Goal: Task Accomplishment & Management: Manage account settings

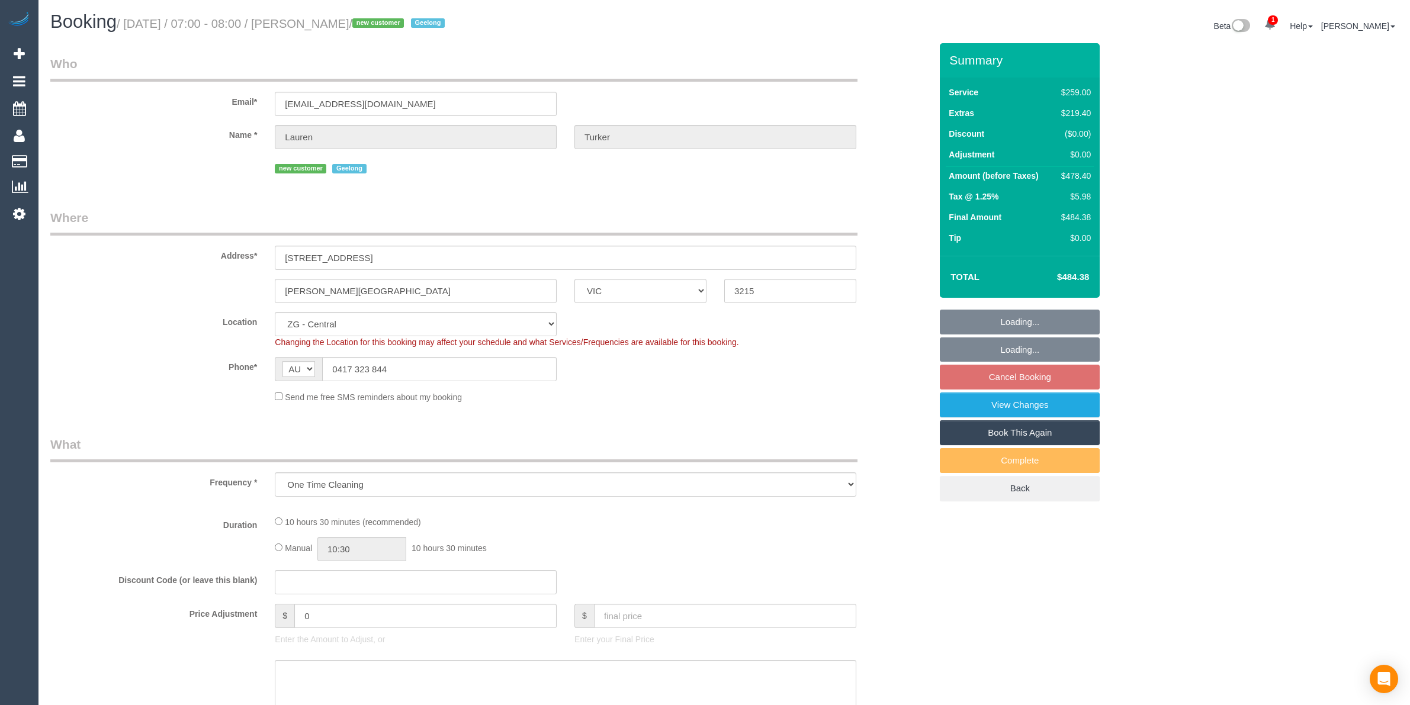
select select "VIC"
select select "object:551"
select select "spot1"
select select "number:28"
select select "number:14"
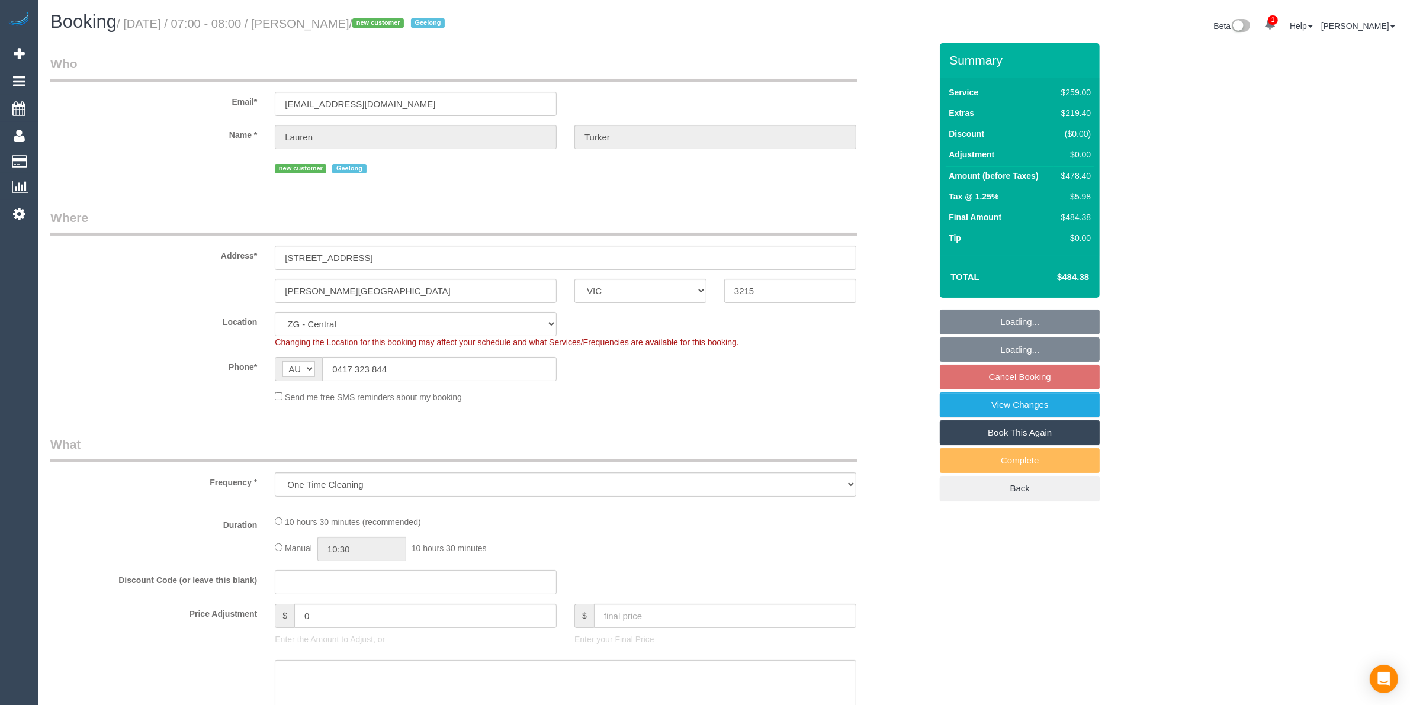
select select "number:18"
select select "number:24"
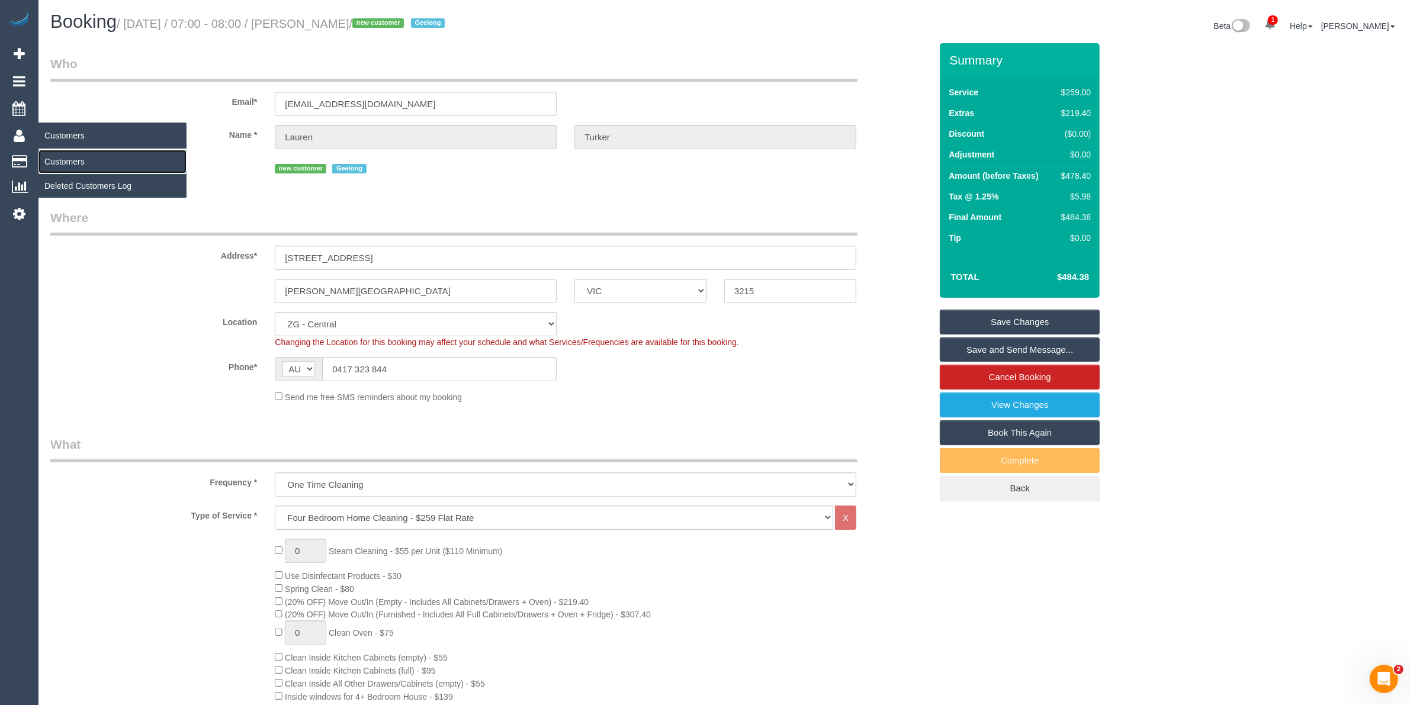
drag, startPoint x: 69, startPoint y: 157, endPoint x: 92, endPoint y: 140, distance: 28.4
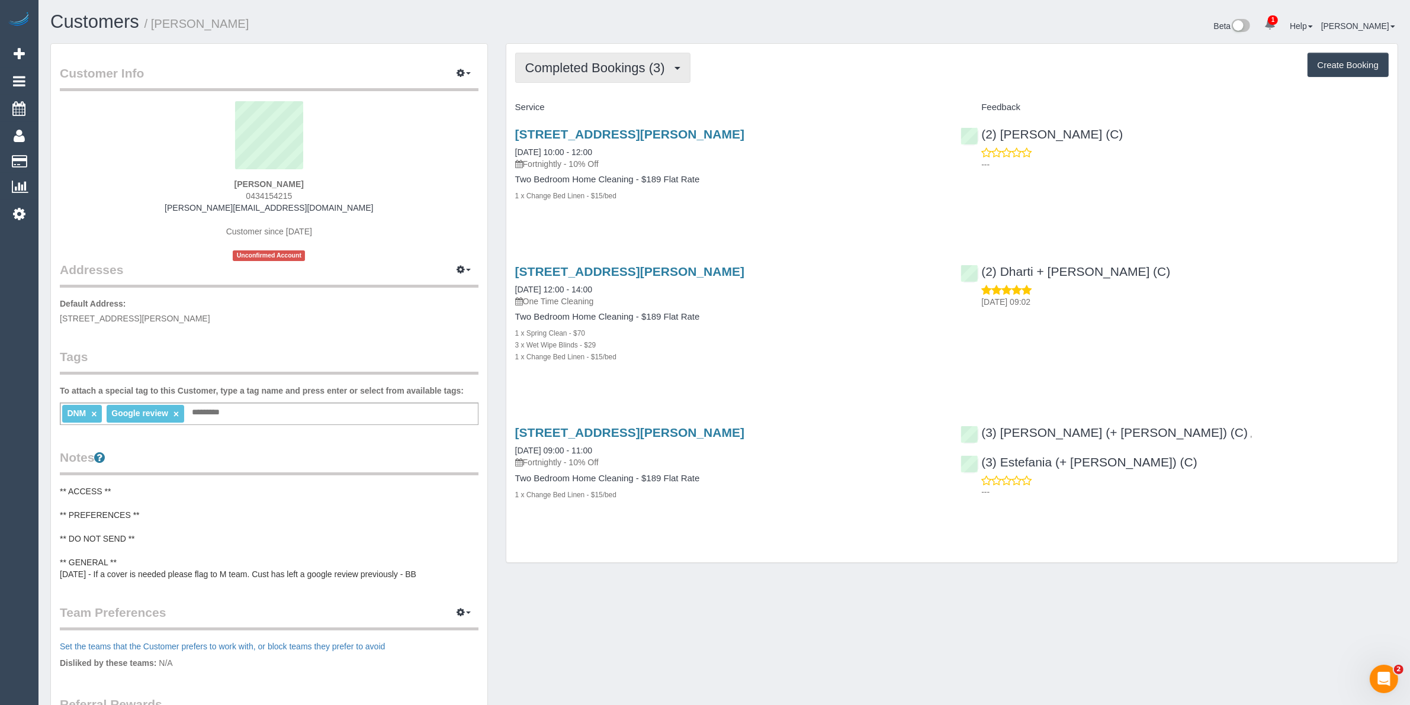
click at [628, 57] on button "Completed Bookings (3)" at bounding box center [602, 68] width 175 height 30
click at [606, 108] on link "Upcoming Bookings (11)" at bounding box center [578, 110] width 125 height 15
